Goal: Communication & Community: Share content

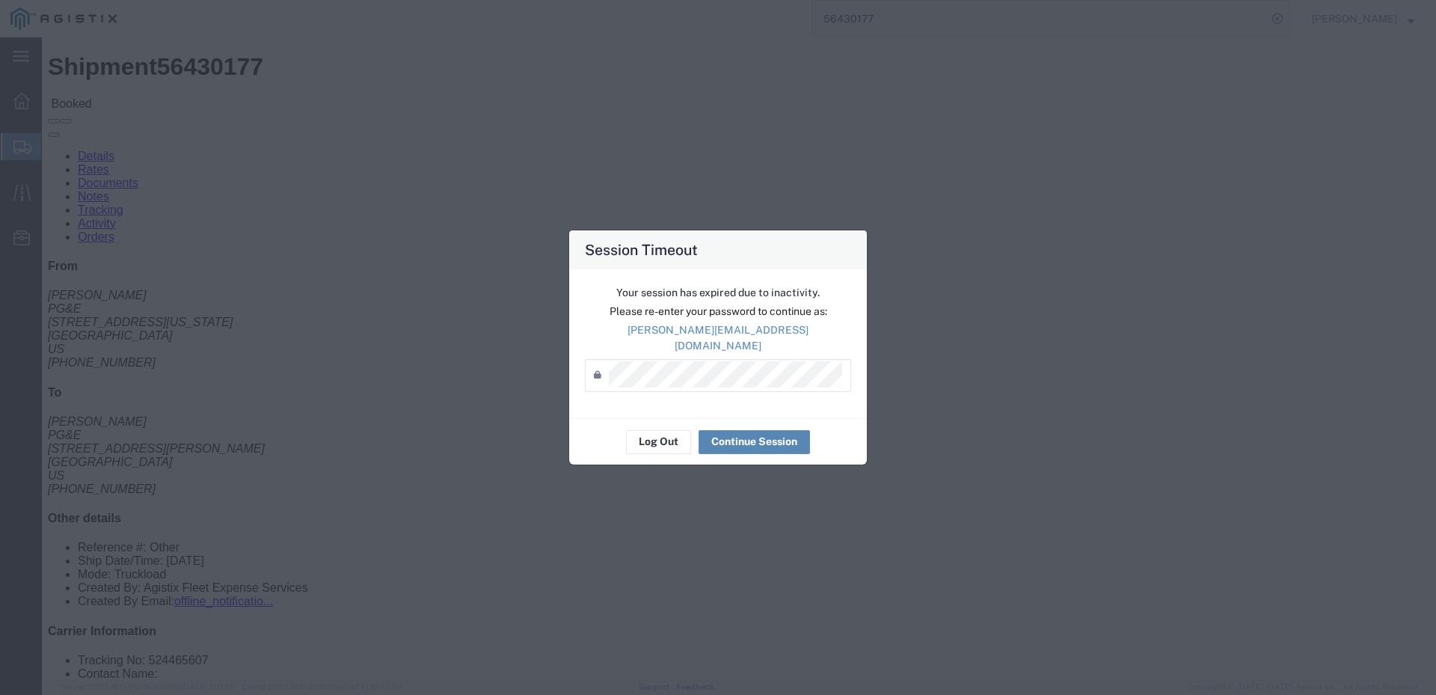
click at [750, 440] on button "Continue Session" at bounding box center [754, 442] width 111 height 24
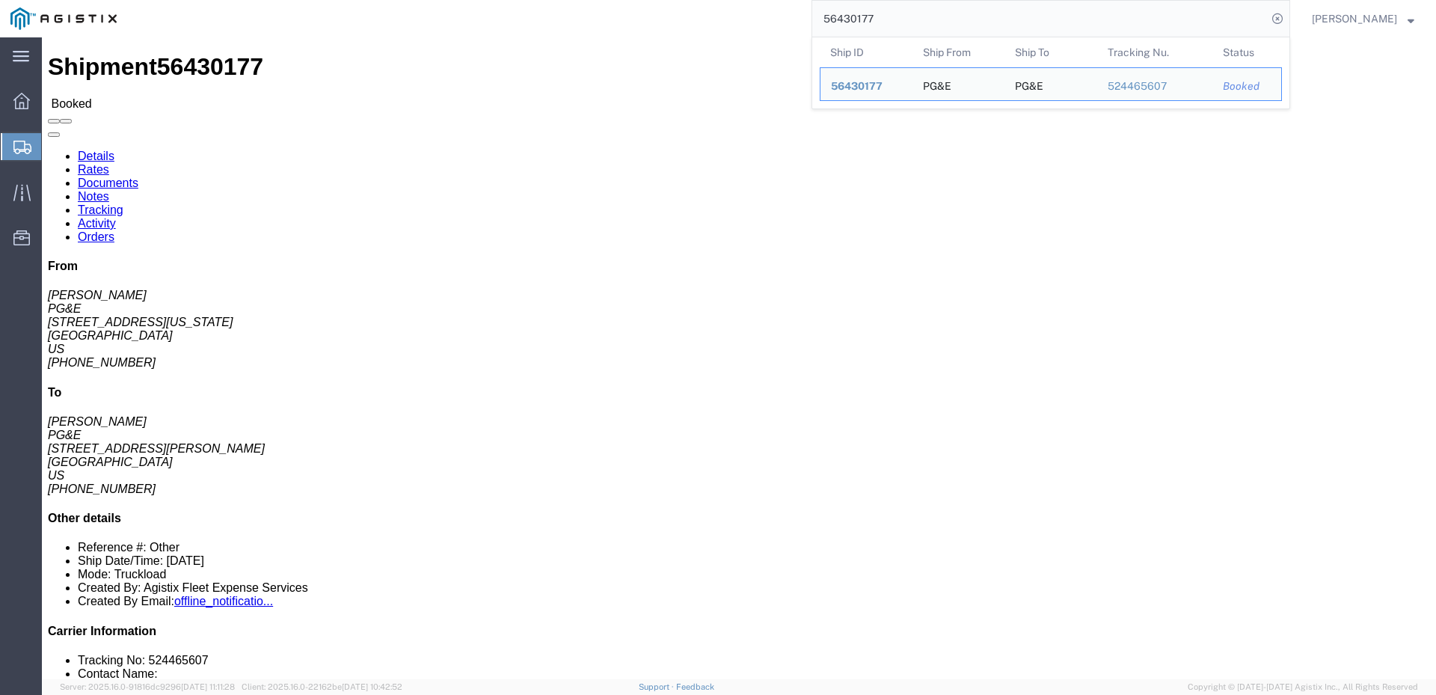
drag, startPoint x: 925, startPoint y: 18, endPoint x: 870, endPoint y: 25, distance: 55.9
click at [870, 25] on input "56430177" at bounding box center [1039, 19] width 455 height 36
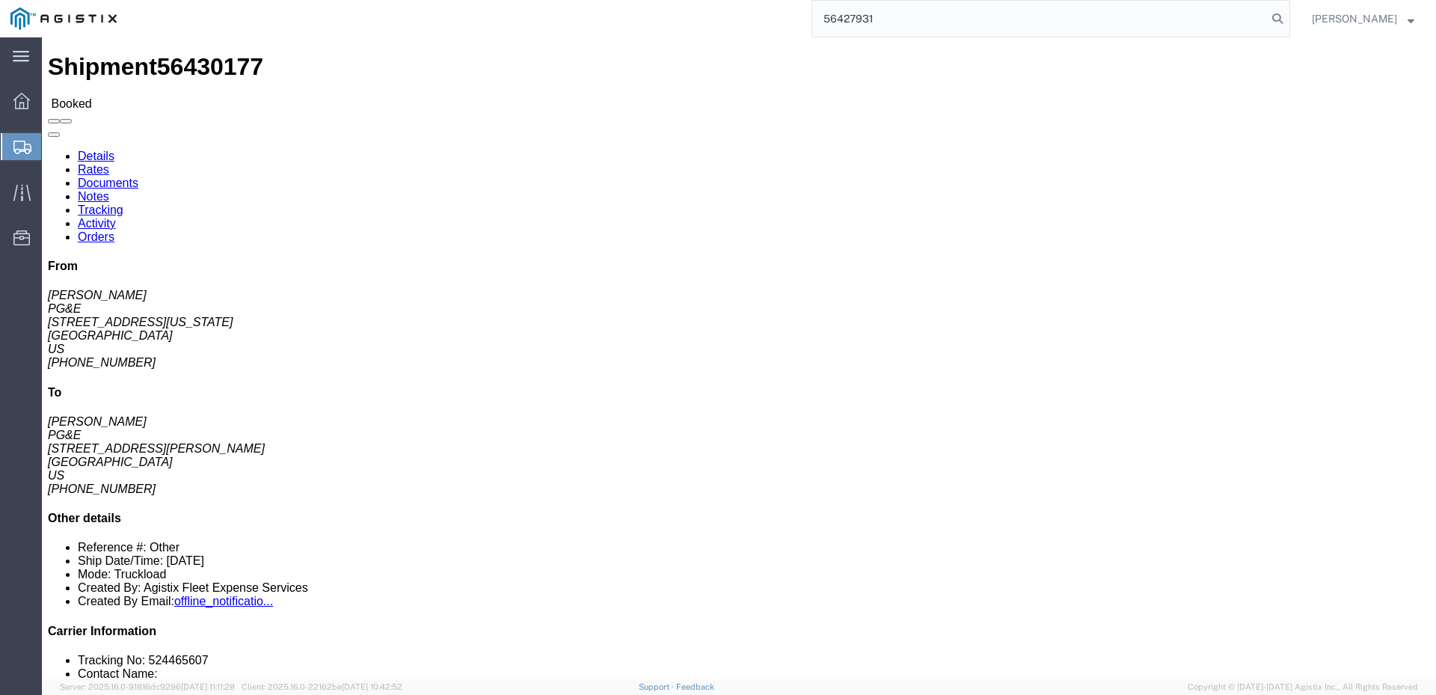
type input "56427931"
click span
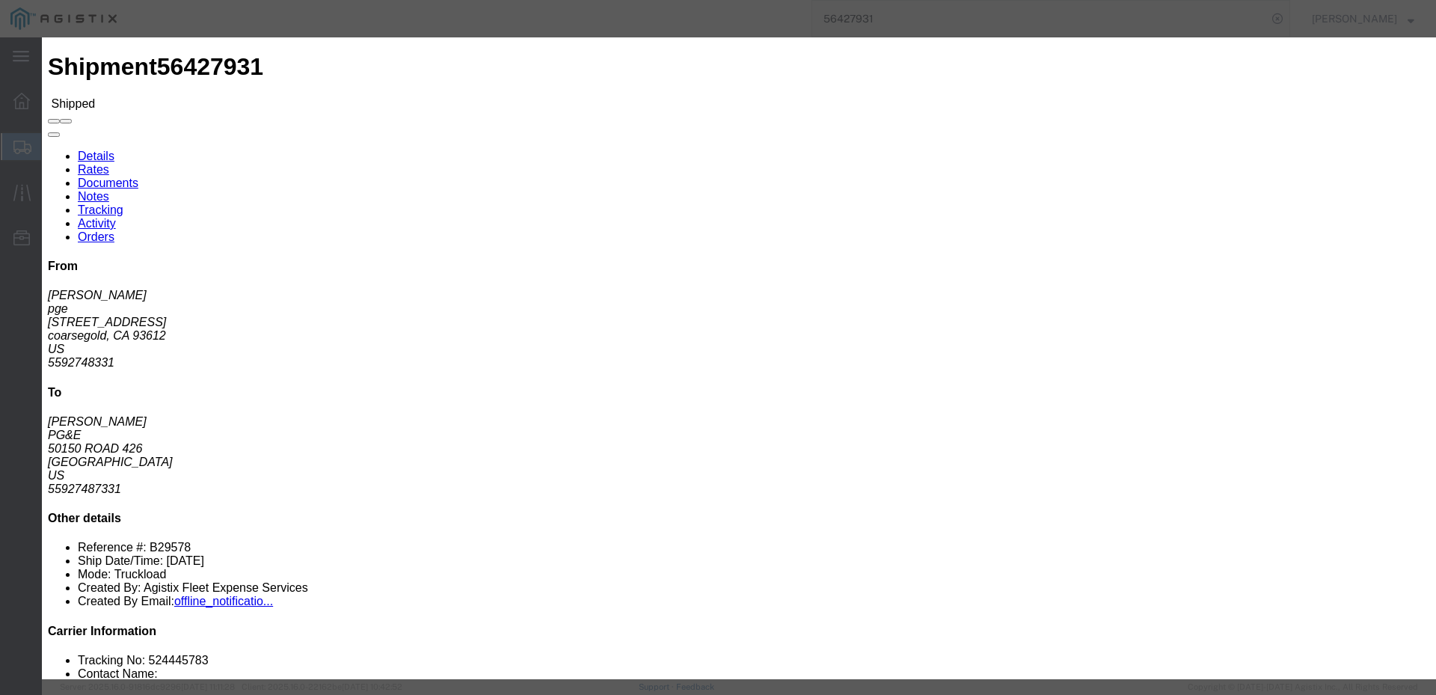
click input "text"
type input "[EMAIL_ADDRESS][DOMAIN_NAME]"
click input "PGE Fleet Bill Of Lading"
checkbox input "true"
click button "Send"
